Goal: Task Accomplishment & Management: Manage account settings

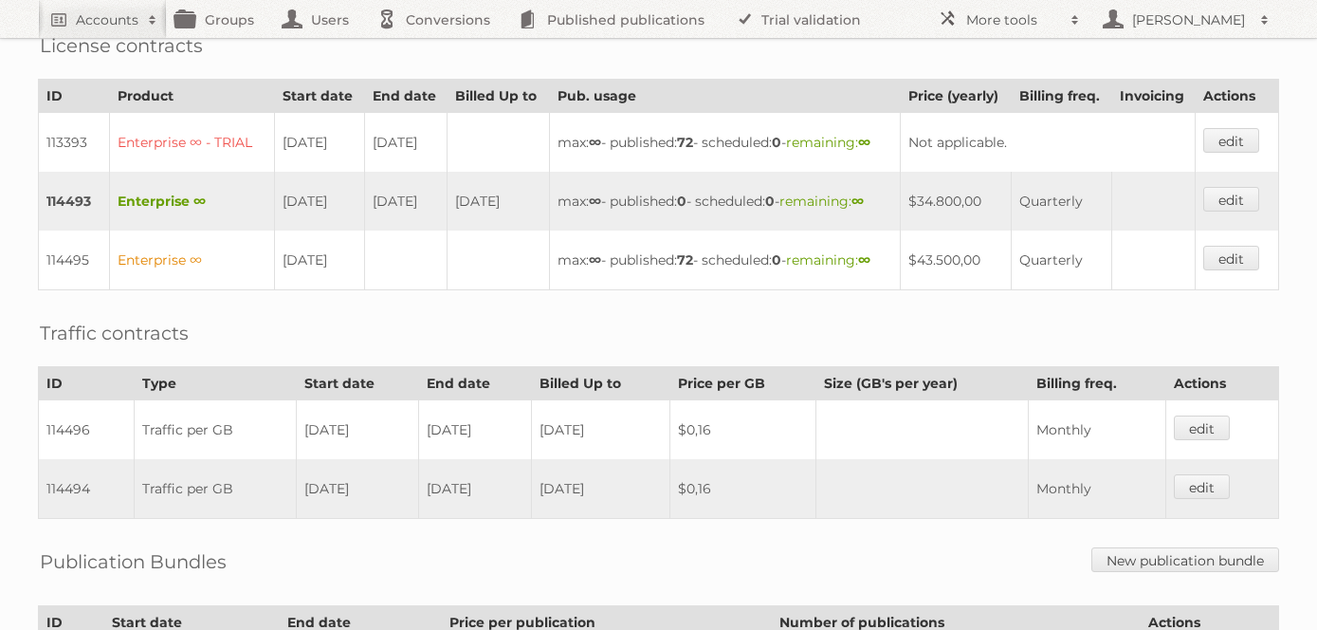
scroll to position [516, 0]
click at [1248, 269] on link "edit" at bounding box center [1232, 257] width 56 height 25
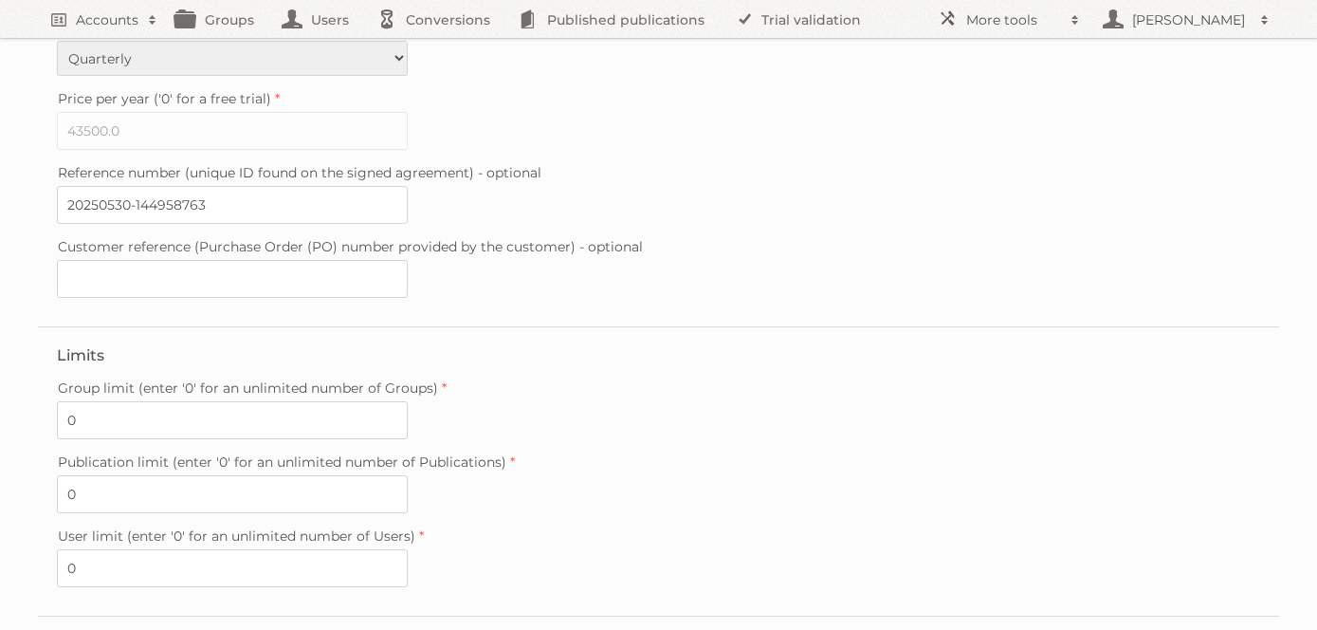
scroll to position [540, 0]
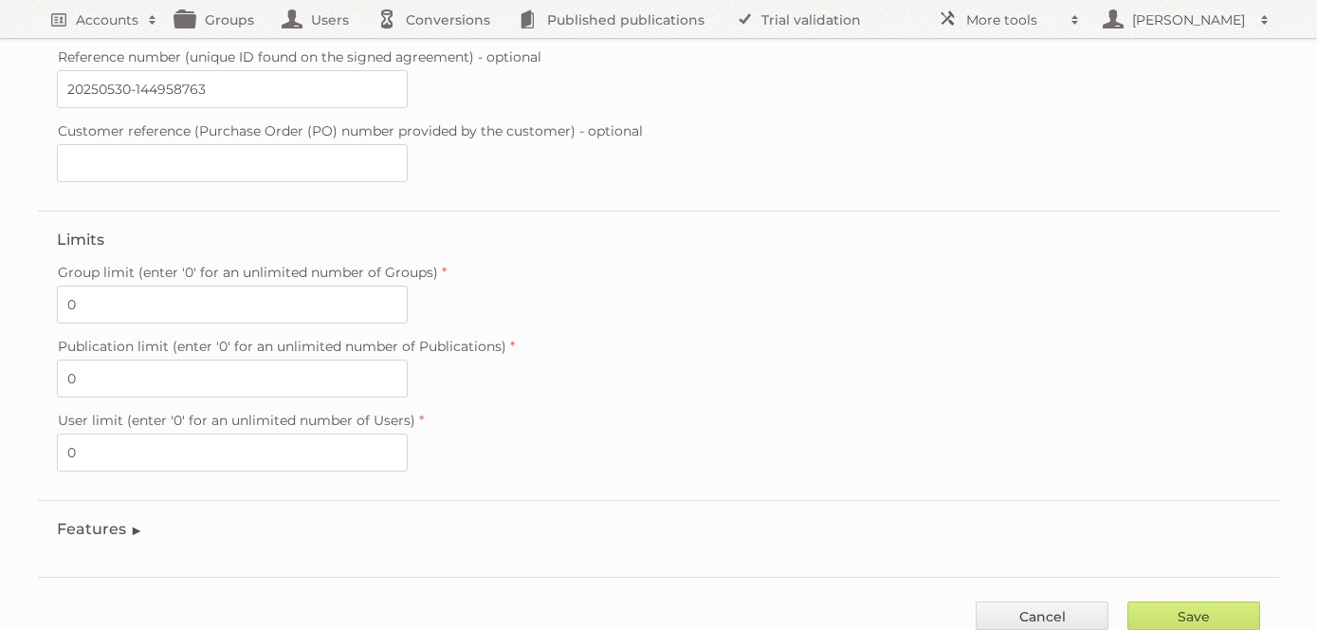
click at [101, 520] on legend "Features" at bounding box center [100, 529] width 86 height 18
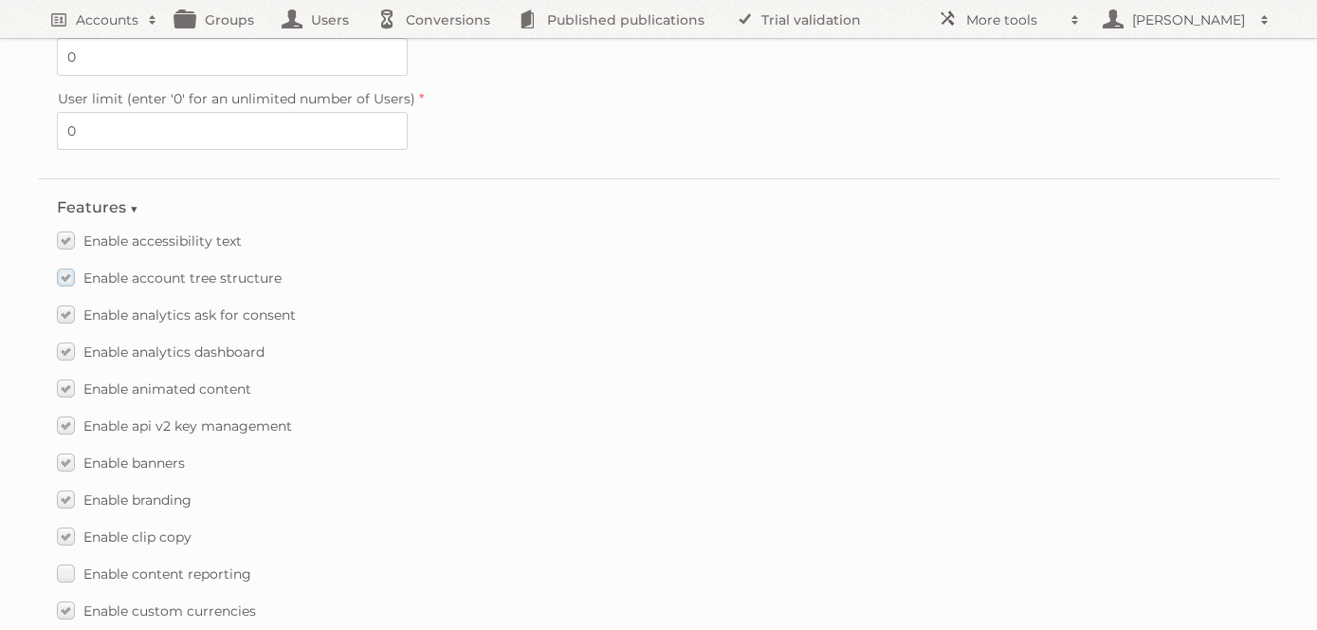
scroll to position [2693, 0]
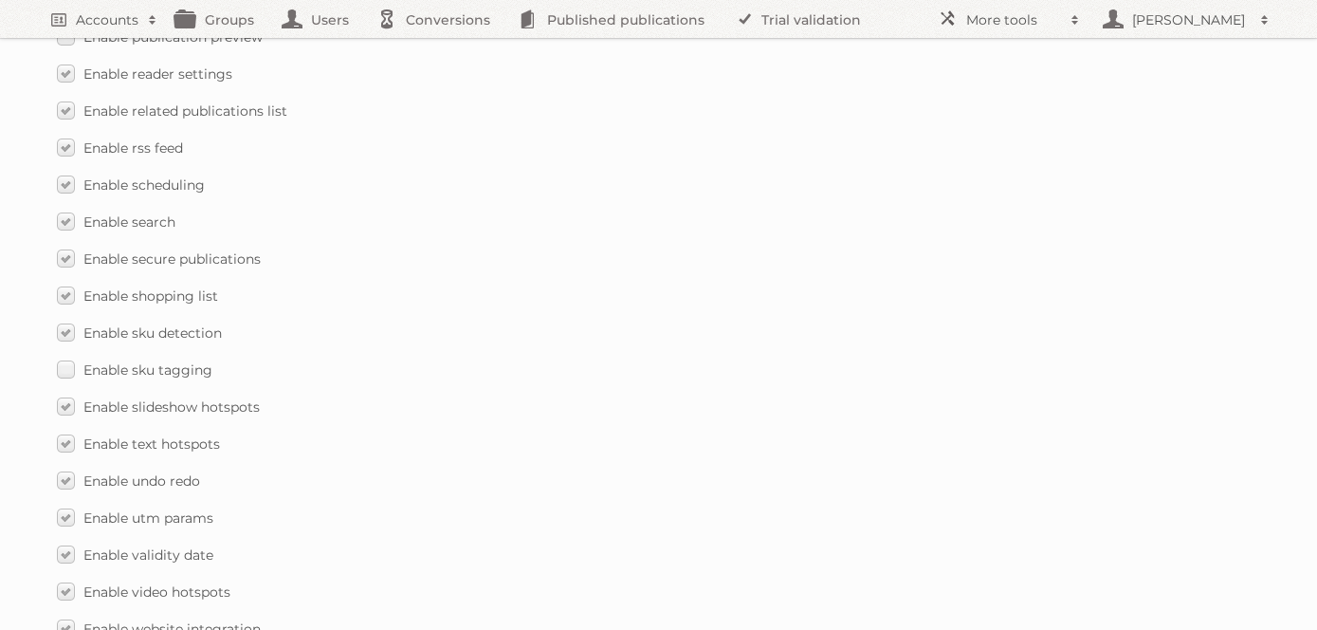
click at [569, 208] on div "Enable search" at bounding box center [659, 222] width 1204 height 28
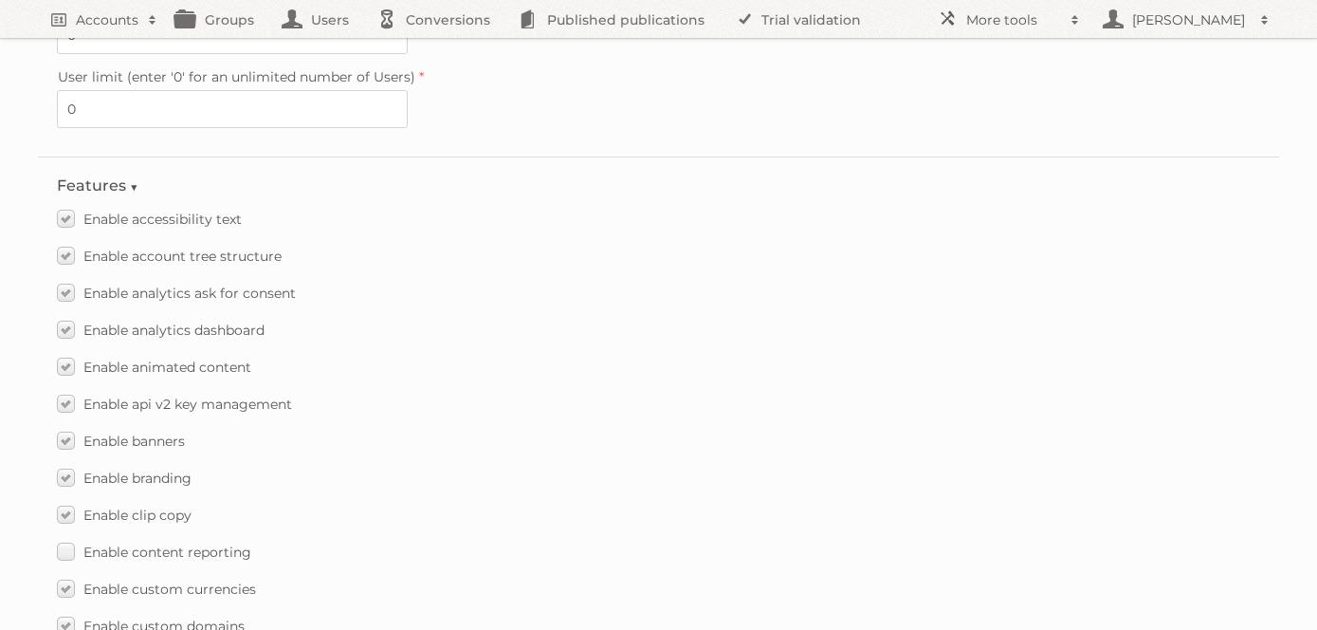
scroll to position [248, 0]
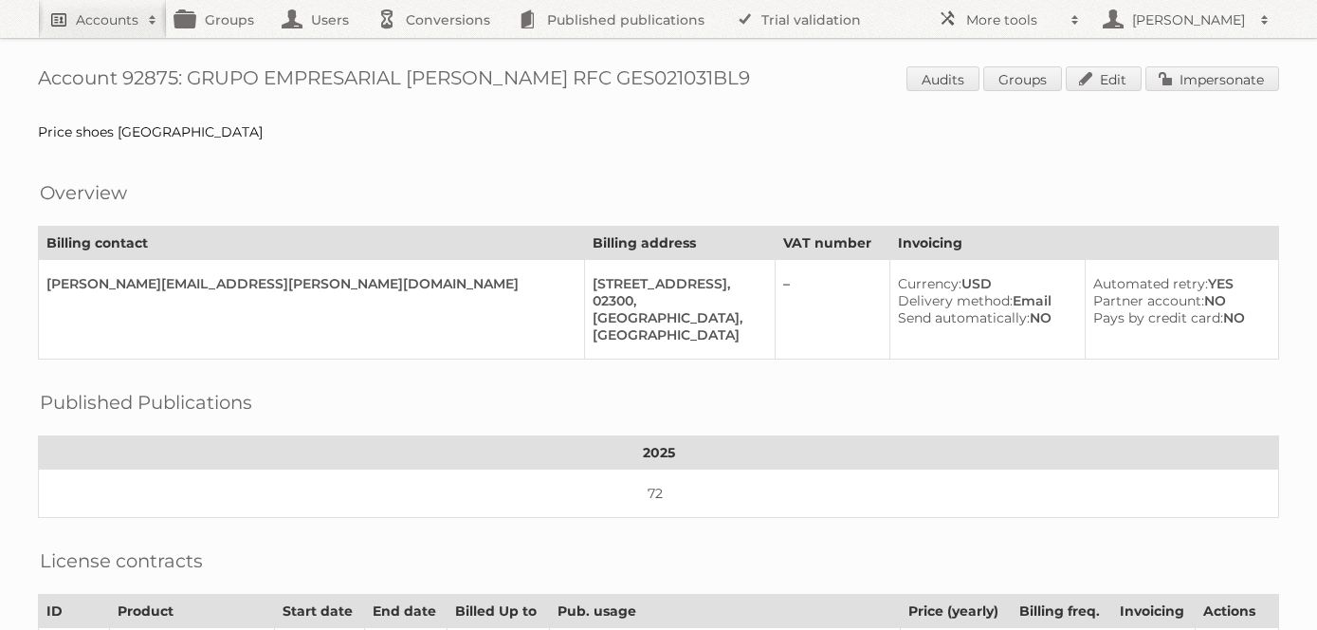
click at [94, 10] on h2 "Accounts" at bounding box center [107, 19] width 63 height 19
type input"] "arhaus"
click at [437, 48] on input "Search" at bounding box center [451, 62] width 28 height 28
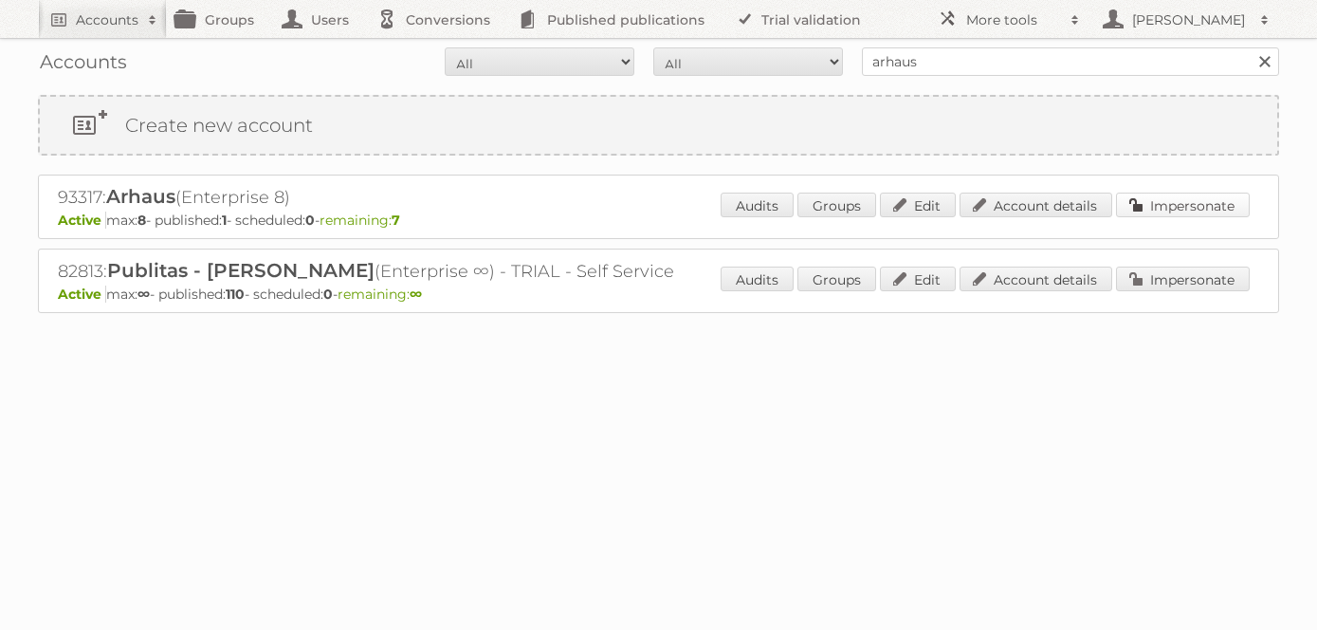
click at [1174, 207] on link "Impersonate" at bounding box center [1183, 205] width 134 height 25
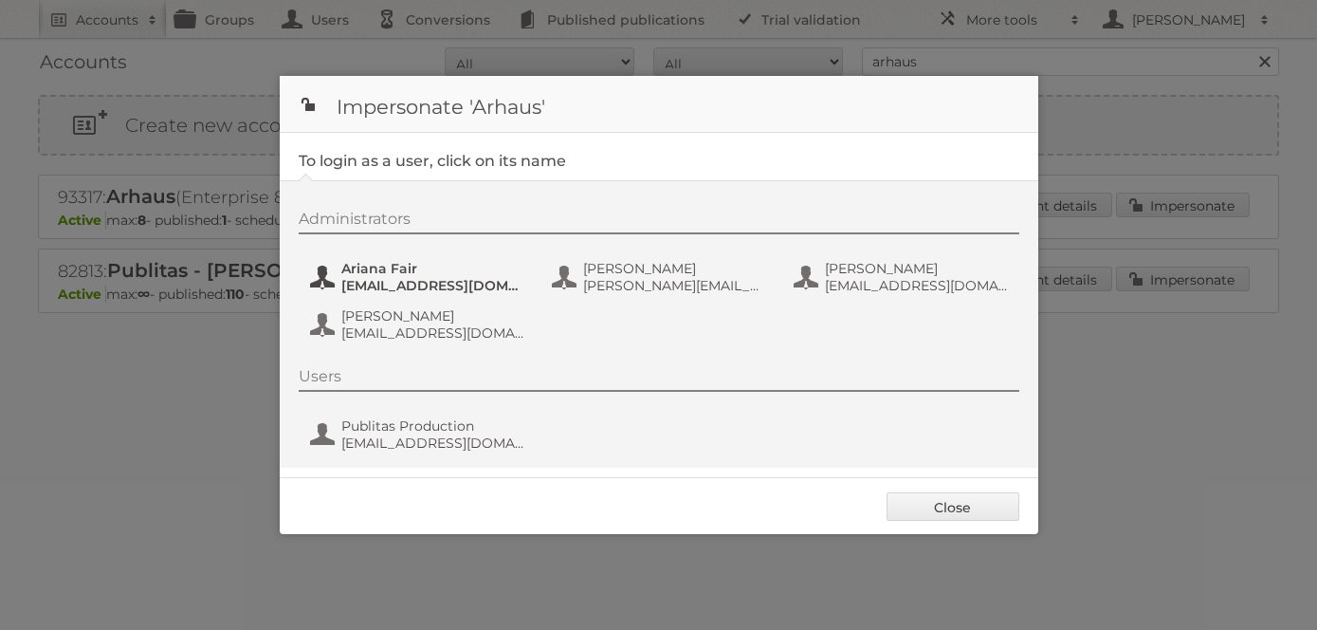
click at [369, 279] on span "[EMAIL_ADDRESS][DOMAIN_NAME]" at bounding box center [433, 285] width 184 height 17
